Goal: Book appointment/travel/reservation

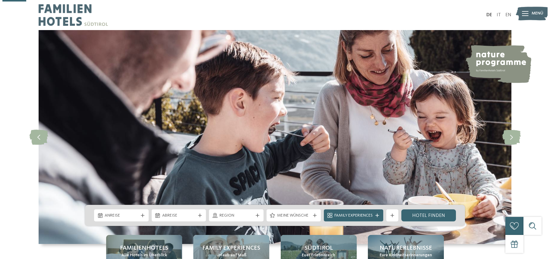
scroll to position [114, 0]
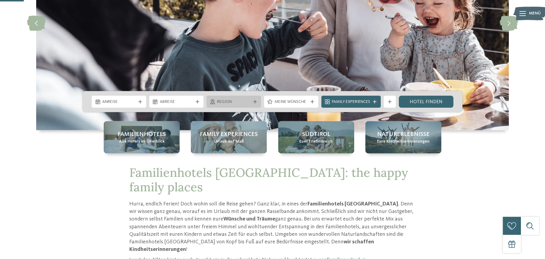
click at [229, 102] on span "Region" at bounding box center [233, 102] width 33 height 6
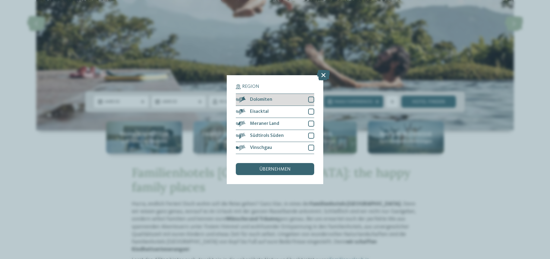
click at [254, 100] on span "Dolomiten" at bounding box center [261, 99] width 22 height 5
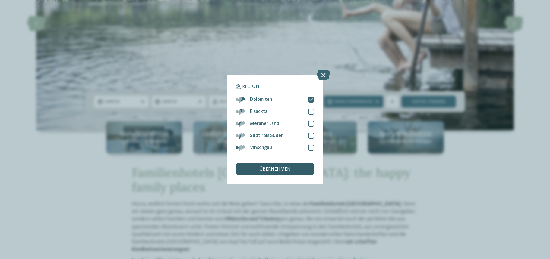
click at [277, 171] on span "übernehmen" at bounding box center [274, 169] width 31 height 5
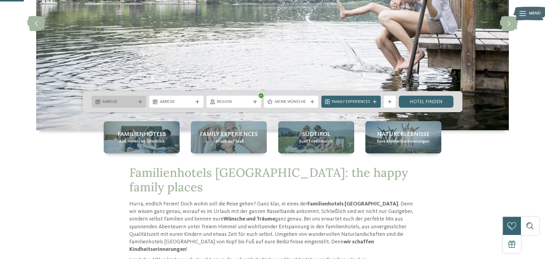
click at [117, 103] on span "Anreise" at bounding box center [118, 102] width 33 height 6
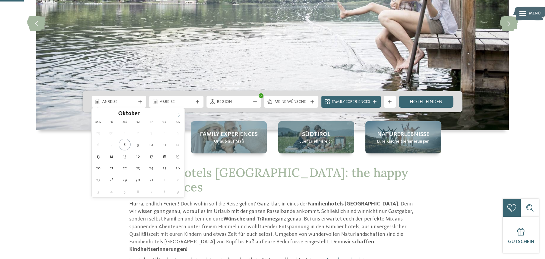
click at [178, 114] on icon at bounding box center [179, 115] width 4 height 4
type input "****"
click at [178, 114] on icon at bounding box center [179, 115] width 4 height 4
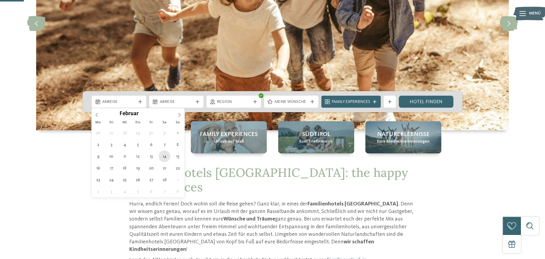
type div "14.02.2026"
type input "****"
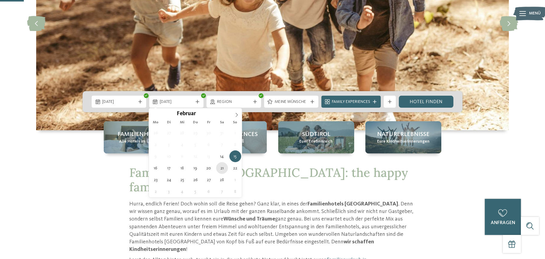
type div "21.02.2026"
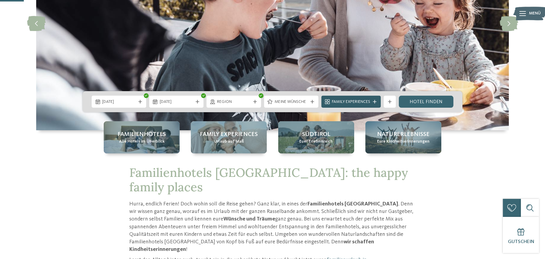
click at [344, 102] on span "Family Experiences" at bounding box center [351, 102] width 38 height 6
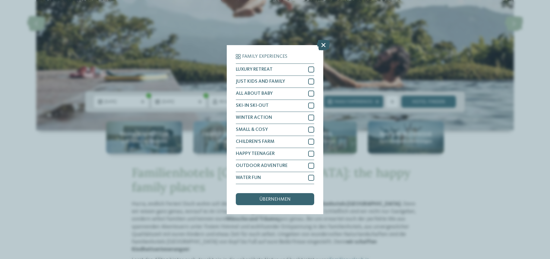
click at [322, 44] on icon at bounding box center [323, 44] width 13 height 11
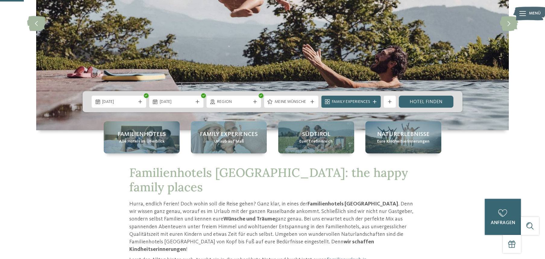
click at [290, 99] on div "Meine Wünsche" at bounding box center [291, 102] width 36 height 7
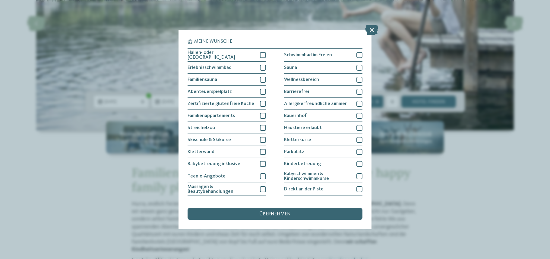
scroll to position [56, 0]
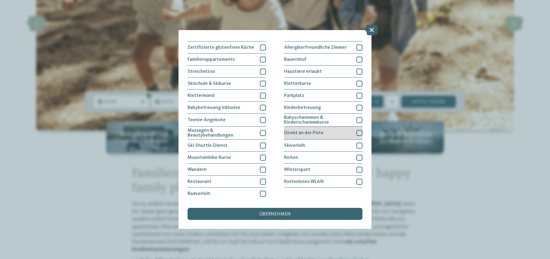
click at [356, 131] on div at bounding box center [359, 133] width 6 height 6
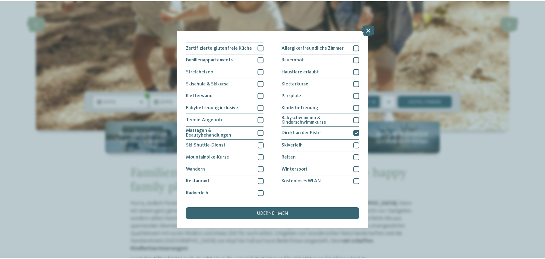
scroll to position [0, 0]
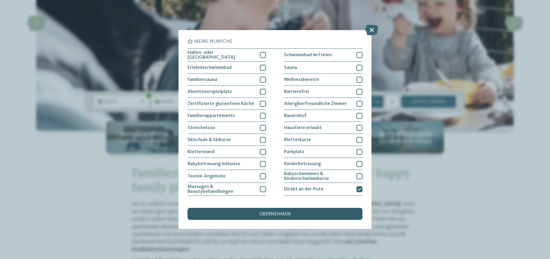
click at [288, 216] on span "übernehmen" at bounding box center [274, 214] width 31 height 5
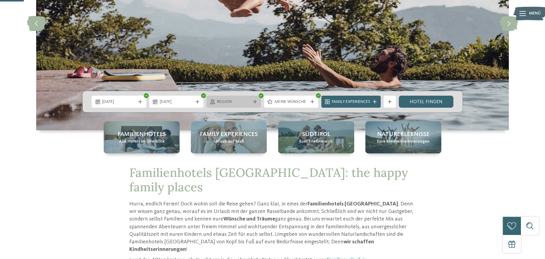
click at [244, 101] on span "Region" at bounding box center [233, 102] width 33 height 6
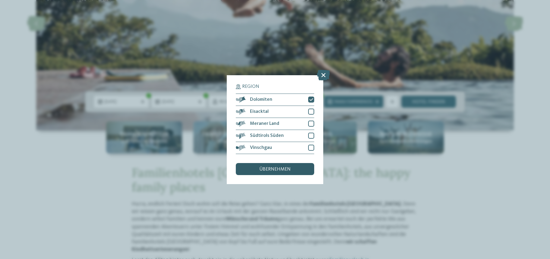
click at [276, 168] on span "übernehmen" at bounding box center [274, 169] width 31 height 5
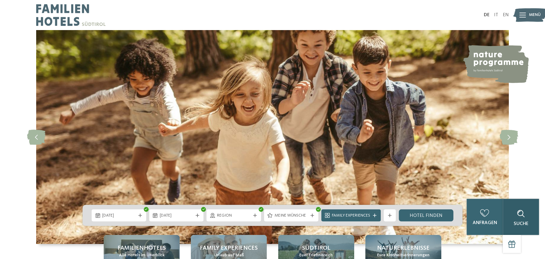
click at [518, 217] on icon at bounding box center [521, 214] width 8 height 8
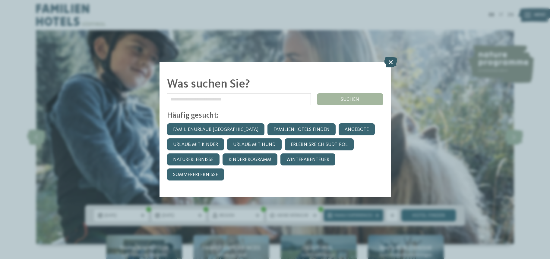
click at [390, 61] on icon at bounding box center [390, 62] width 13 height 11
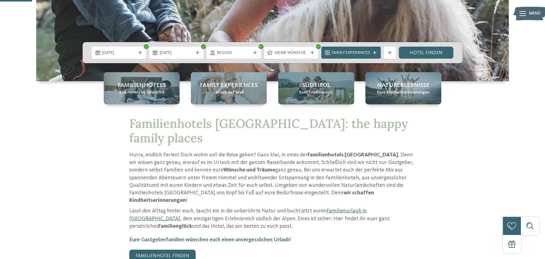
scroll to position [326, 0]
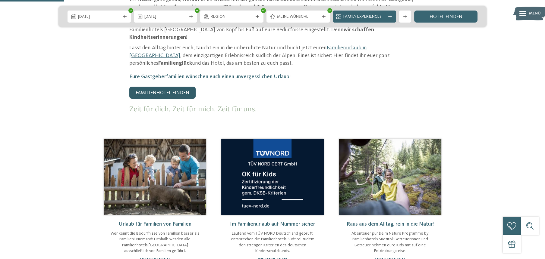
click at [168, 87] on link "Familienhotel finden" at bounding box center [162, 93] width 66 height 12
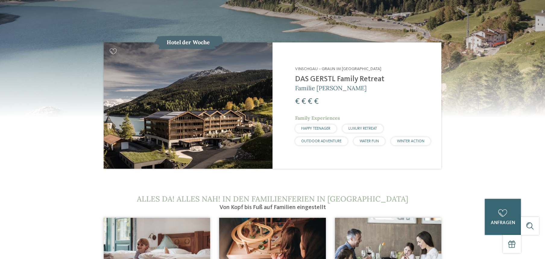
scroll to position [0, 0]
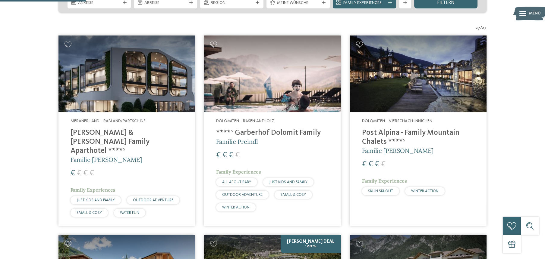
scroll to position [326, 0]
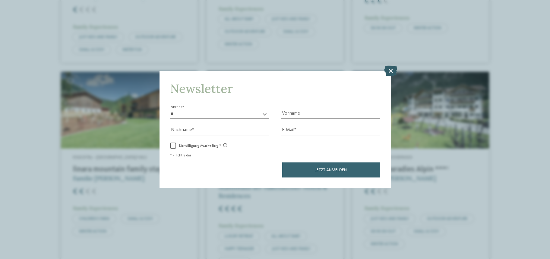
click at [391, 71] on icon at bounding box center [390, 71] width 13 height 11
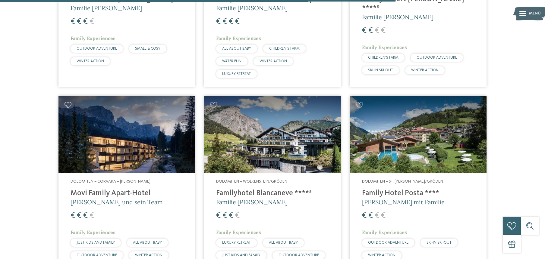
scroll to position [1511, 0]
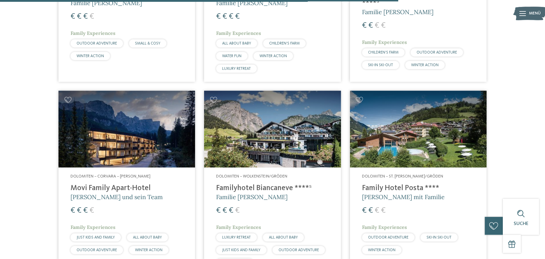
click at [409, 184] on h4 "Family Hotel Posta ****" at bounding box center [418, 188] width 112 height 9
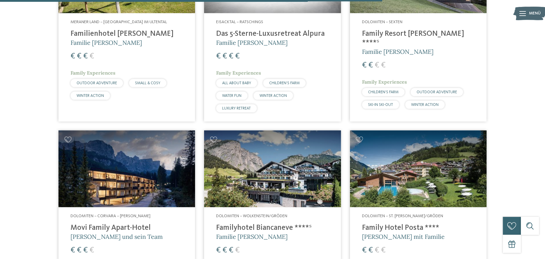
scroll to position [1360, 0]
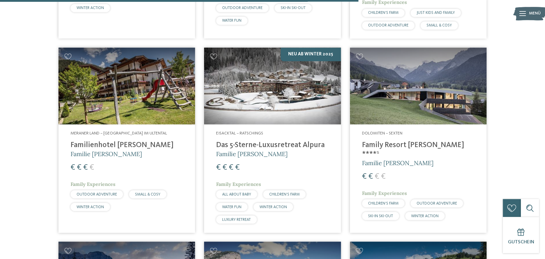
click at [400, 141] on h4 "Family Resort [PERSON_NAME] ****ˢ" at bounding box center [418, 150] width 112 height 18
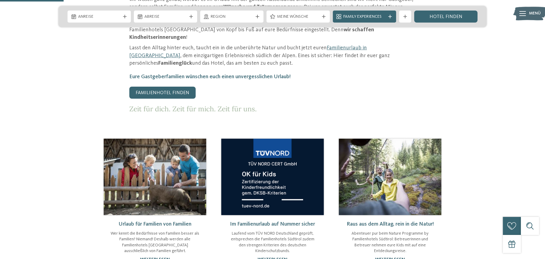
scroll to position [163, 0]
